Goal: Find specific page/section: Find specific page/section

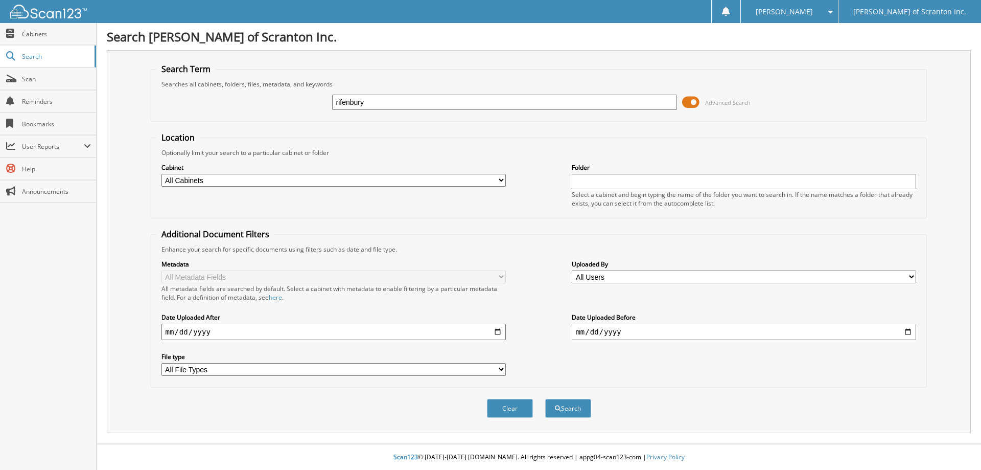
type input "rifenbury"
click at [545, 399] on button "Search" at bounding box center [568, 408] width 46 height 19
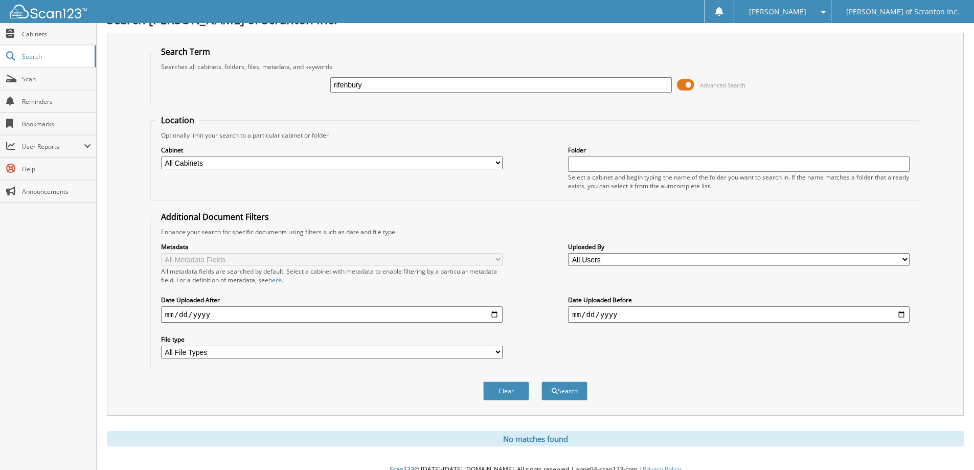
scroll to position [30, 0]
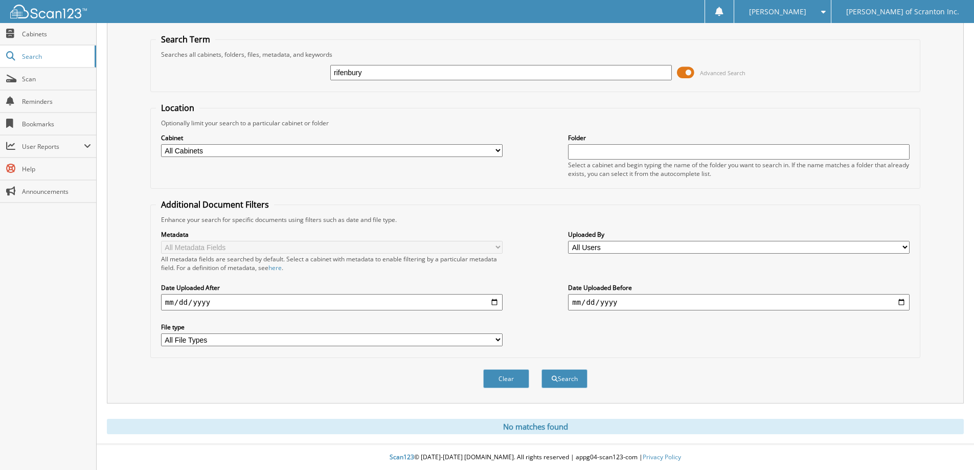
drag, startPoint x: 380, startPoint y: 74, endPoint x: 353, endPoint y: 72, distance: 27.6
click at [353, 72] on input "rifenbury" at bounding box center [500, 72] width 341 height 15
type input "rifenbery"
click at [541, 369] on button "Search" at bounding box center [564, 378] width 46 height 19
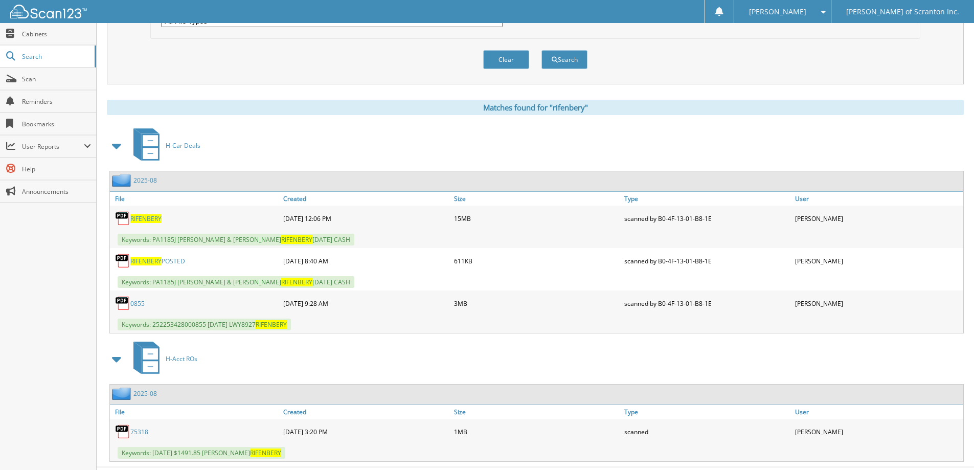
scroll to position [358, 0]
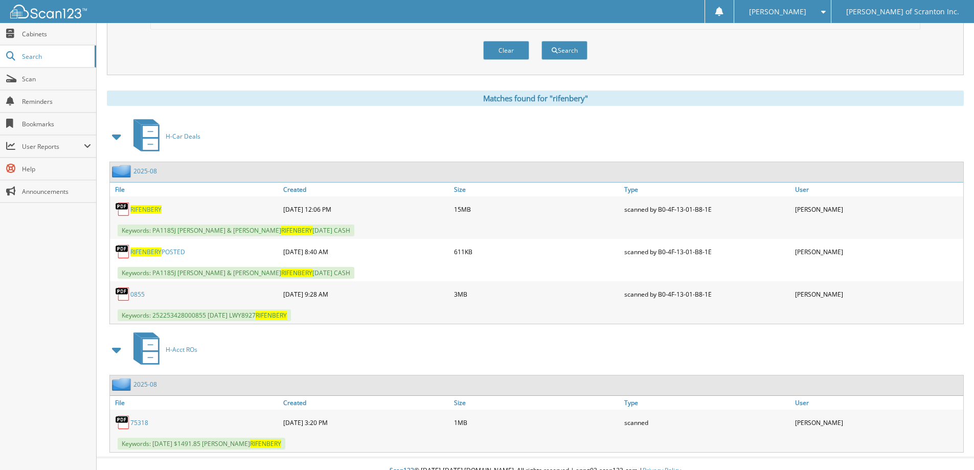
click at [133, 294] on link "0855" at bounding box center [137, 294] width 14 height 9
